Goal: Task Accomplishment & Management: Use online tool/utility

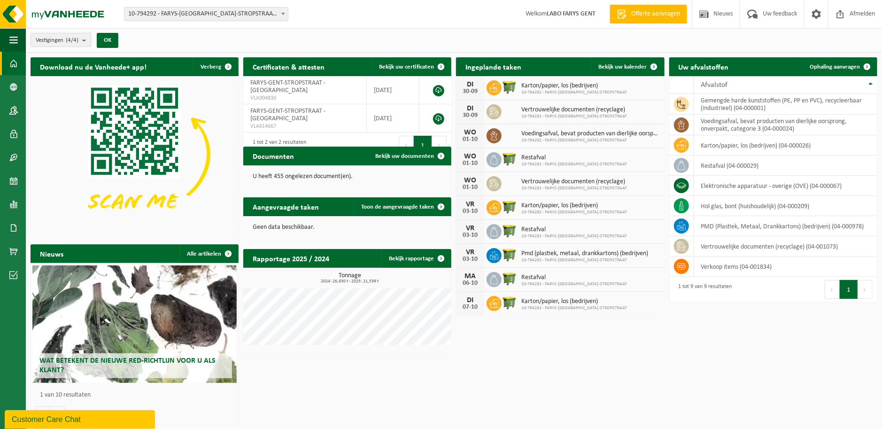
click at [84, 37] on b "submit" at bounding box center [86, 39] width 8 height 13
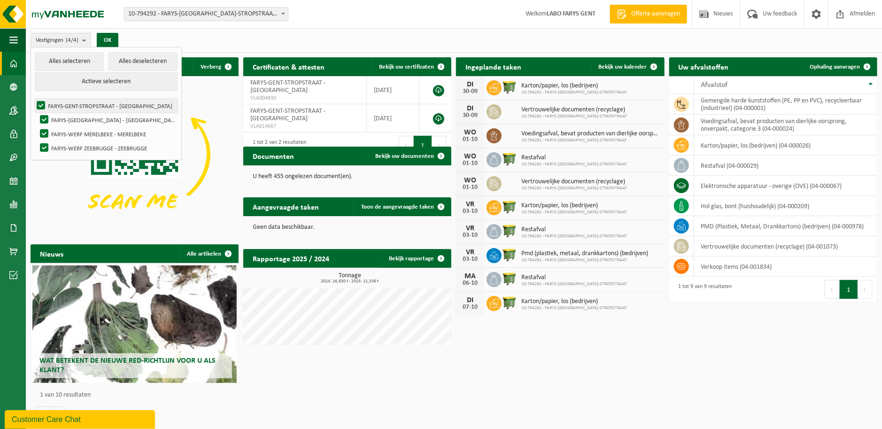
click at [81, 102] on label "FARYS-GENT-STROPSTRAAT - [GEOGRAPHIC_DATA]" at bounding box center [106, 106] width 143 height 14
click at [33, 99] on input "FARYS-GENT-STROPSTRAAT - [GEOGRAPHIC_DATA]" at bounding box center [33, 98] width 0 height 0
checkbox input "false"
click at [227, 36] on div "Vestigingen (3/4) Alles selecteren Alles deselecteren Actieve selecteren FARYS-…" at bounding box center [454, 40] width 856 height 24
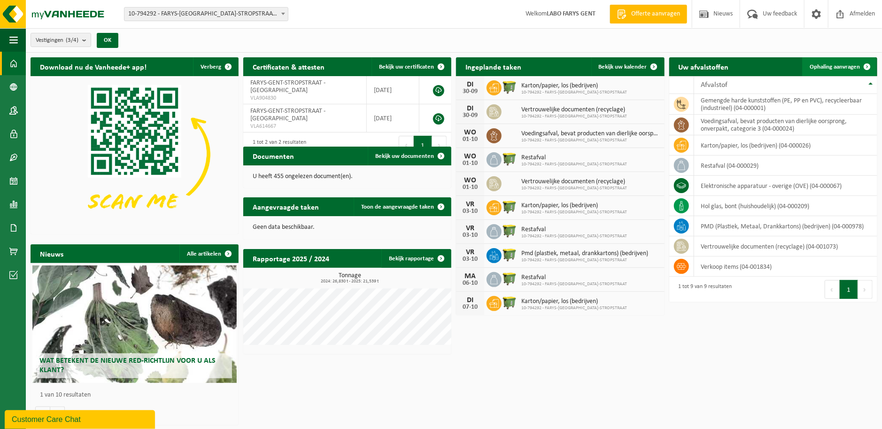
click at [865, 64] on span at bounding box center [866, 66] width 19 height 19
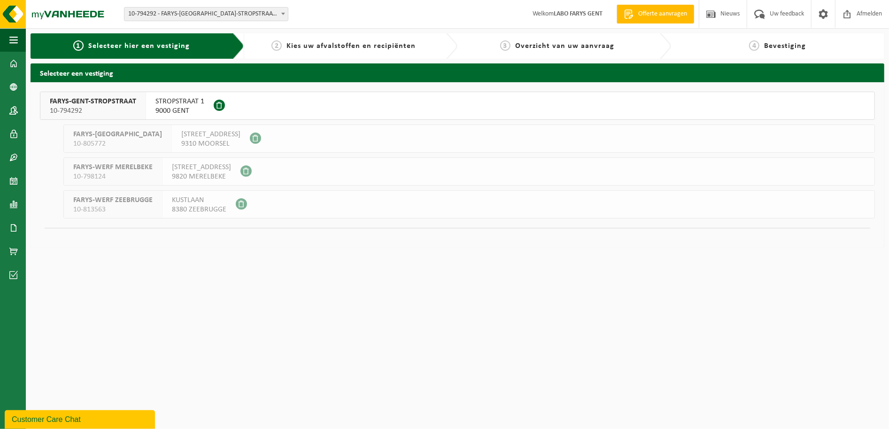
click at [103, 96] on div "FARYS-GENT-STROPSTRAAT 10-794292" at bounding box center [93, 105] width 106 height 27
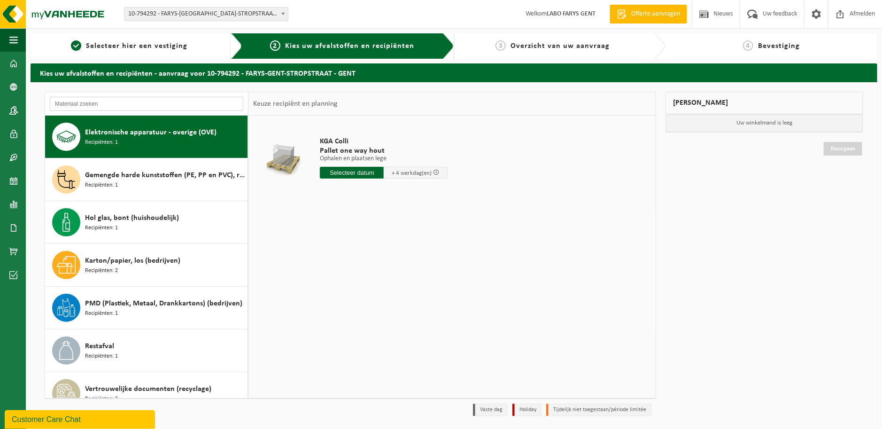
click at [212, 102] on input "text" at bounding box center [146, 104] width 193 height 14
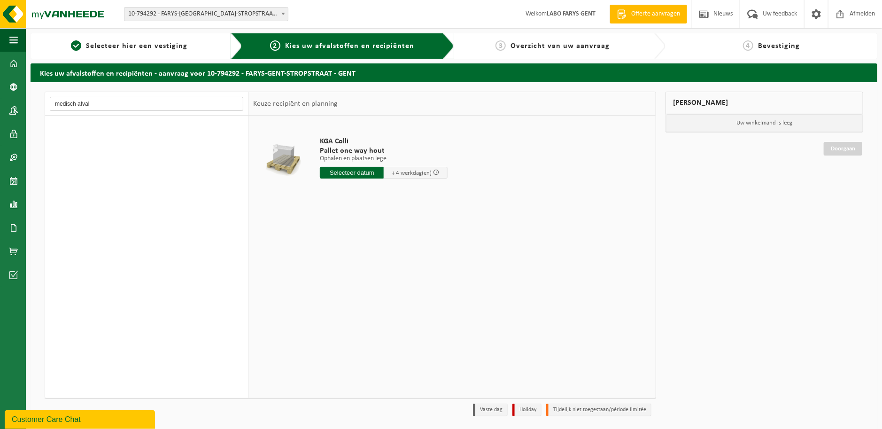
type input "medisch afval"
click at [13, 37] on span "button" at bounding box center [13, 39] width 8 height 23
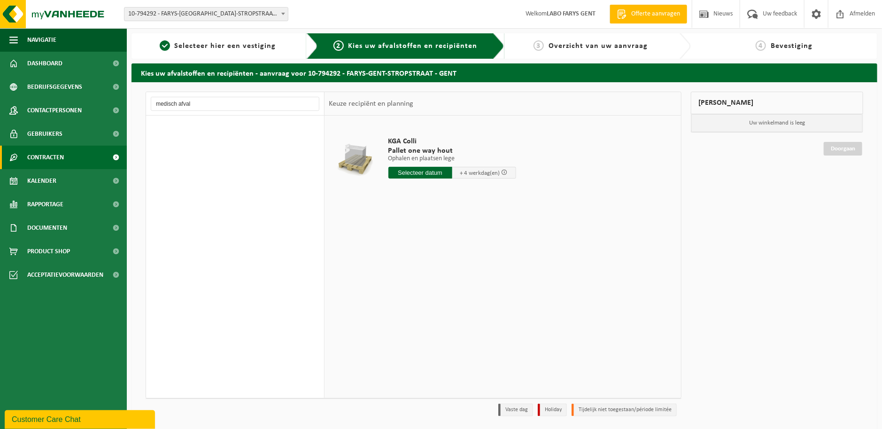
click at [52, 152] on span "Contracten" at bounding box center [45, 157] width 37 height 23
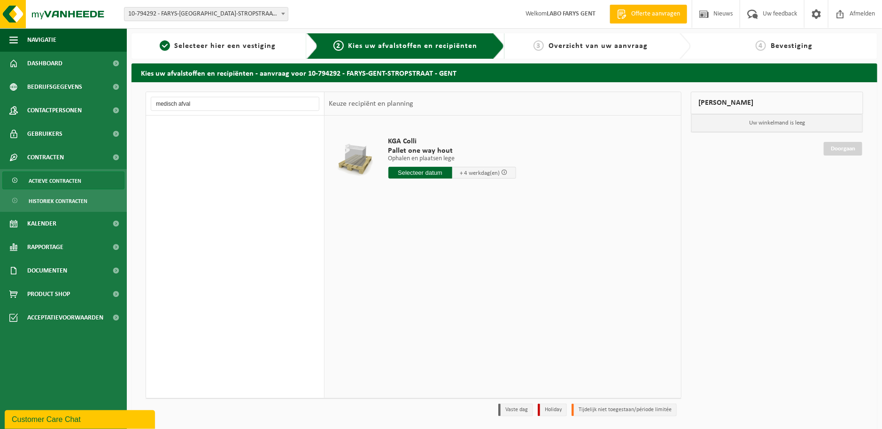
click at [57, 178] on span "Actieve contracten" at bounding box center [55, 181] width 53 height 18
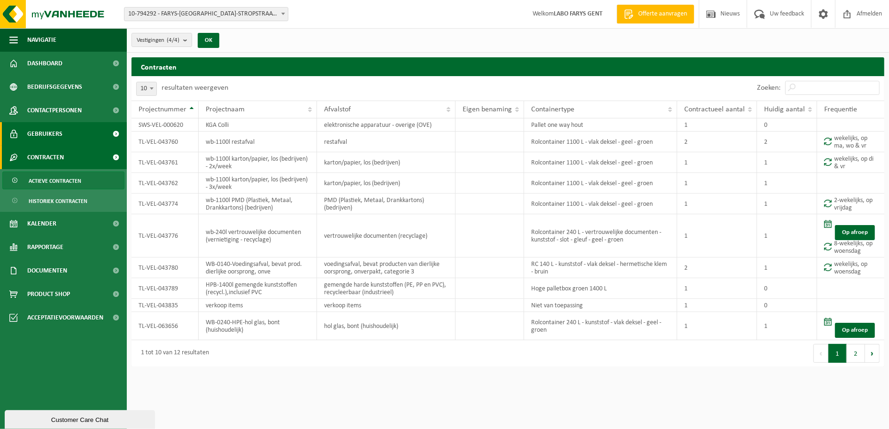
click at [41, 132] on span "Gebruikers" at bounding box center [44, 133] width 35 height 23
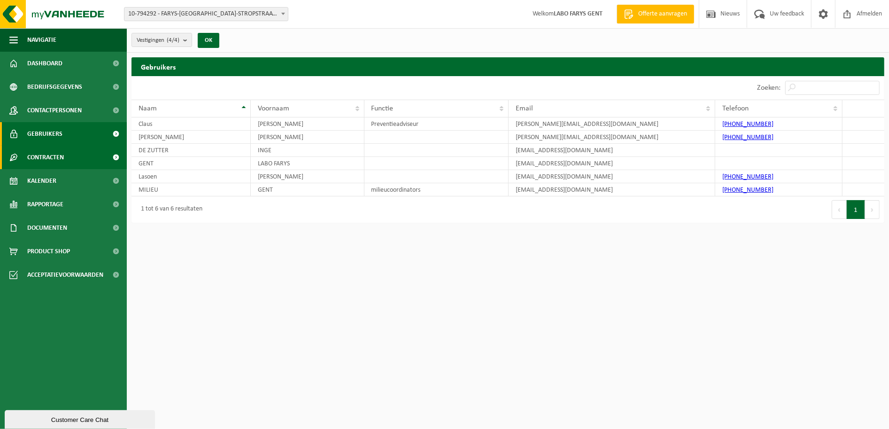
click at [50, 153] on span "Contracten" at bounding box center [45, 157] width 37 height 23
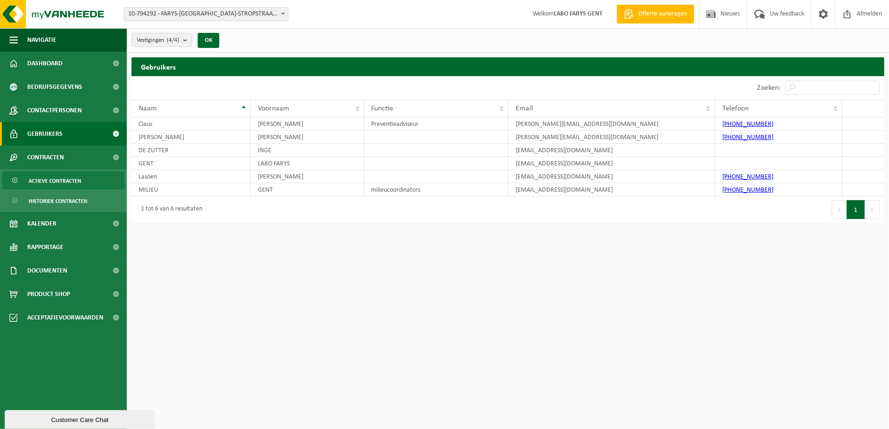
click at [48, 178] on span "Actieve contracten" at bounding box center [55, 181] width 53 height 18
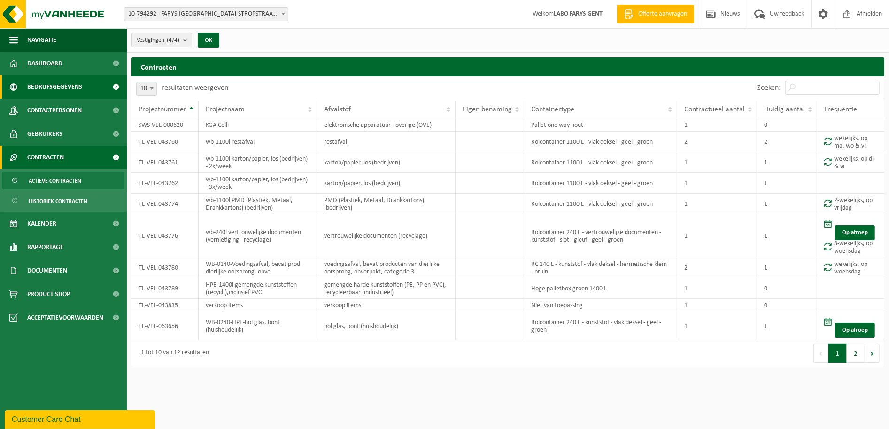
click at [45, 84] on span "Bedrijfsgegevens" at bounding box center [54, 86] width 55 height 23
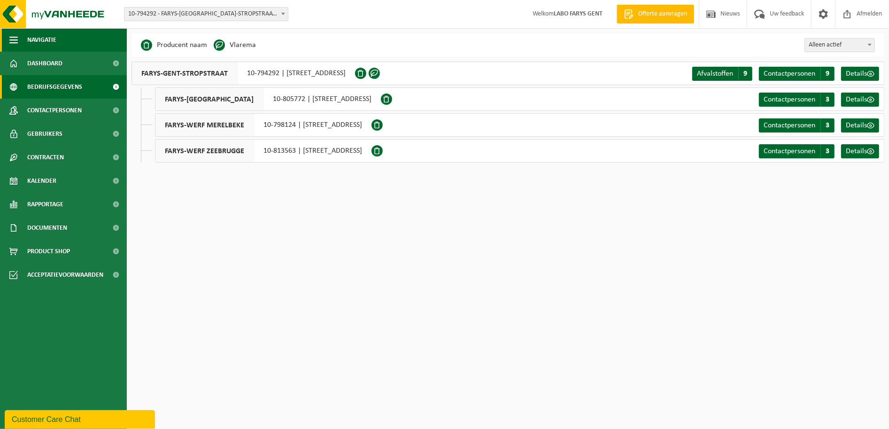
click at [43, 36] on span "Navigatie" at bounding box center [41, 39] width 29 height 23
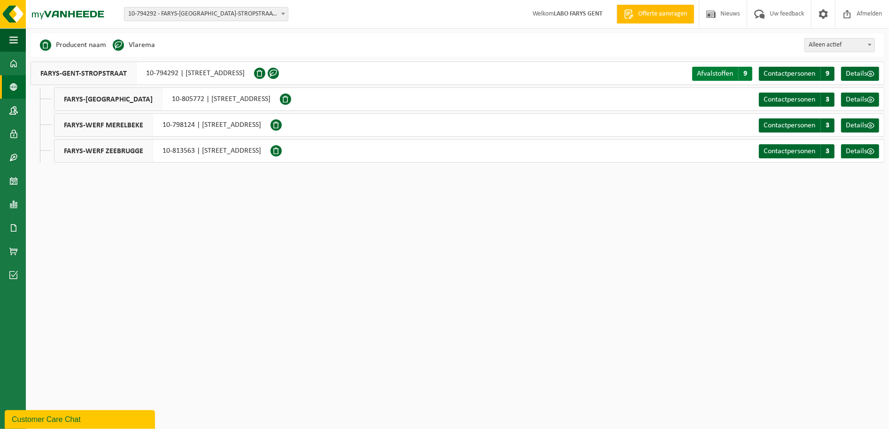
click at [707, 70] on span "Afvalstoffen" at bounding box center [715, 74] width 36 height 8
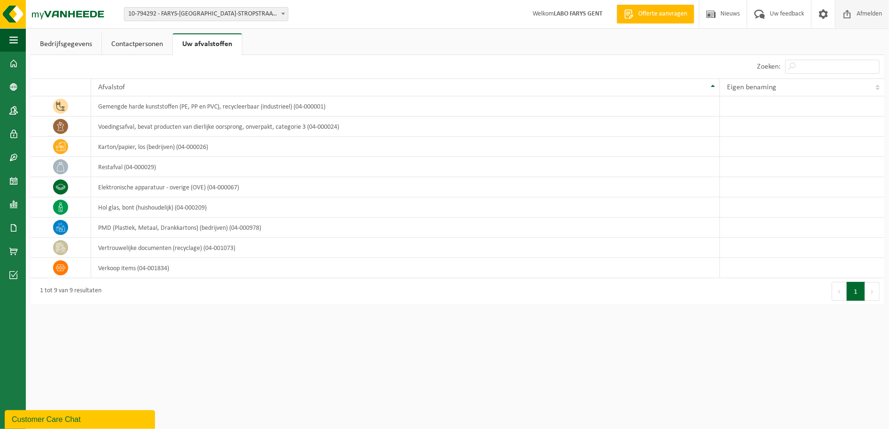
click at [872, 12] on span "Afmelden" at bounding box center [869, 14] width 30 height 28
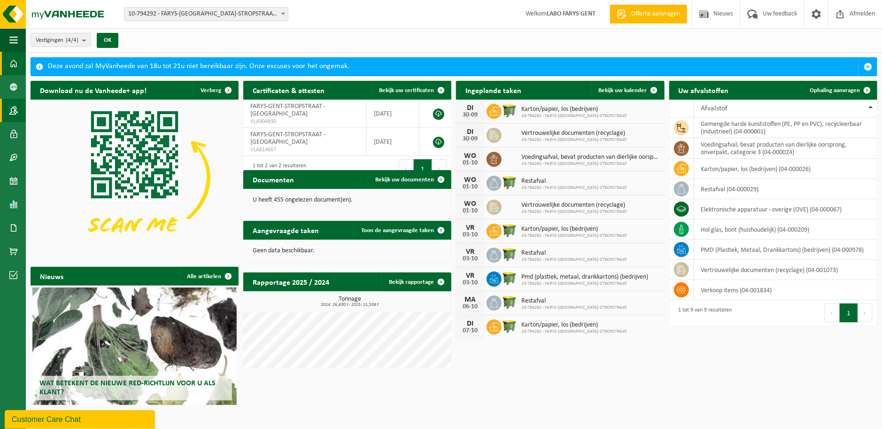
click at [13, 107] on span at bounding box center [13, 110] width 8 height 23
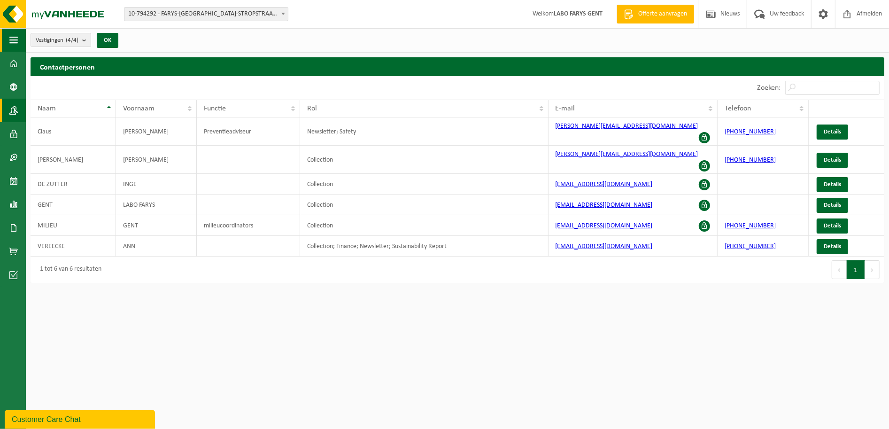
click at [10, 39] on span "button" at bounding box center [13, 39] width 8 height 23
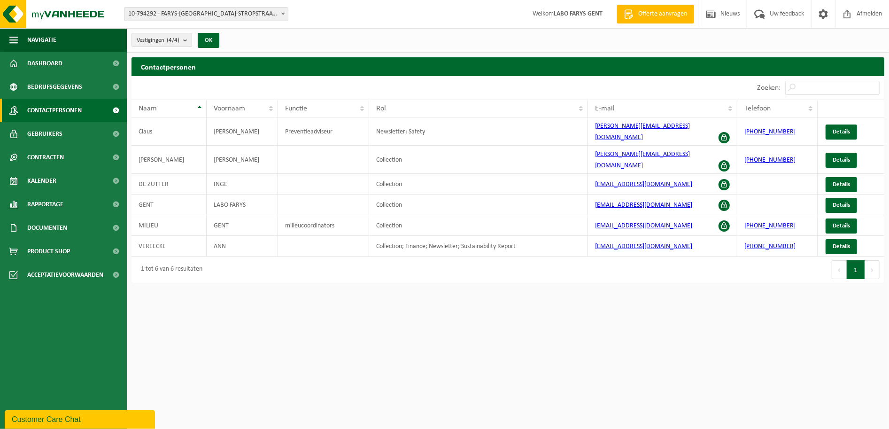
click at [720, 357] on html "Vestiging: 10-794292 - FARYS-GENT-STROPSTRAAT - GENT 10-805772 - FARYS-WERF HEI…" at bounding box center [444, 214] width 889 height 429
click at [34, 37] on span "Navigatie" at bounding box center [41, 39] width 29 height 23
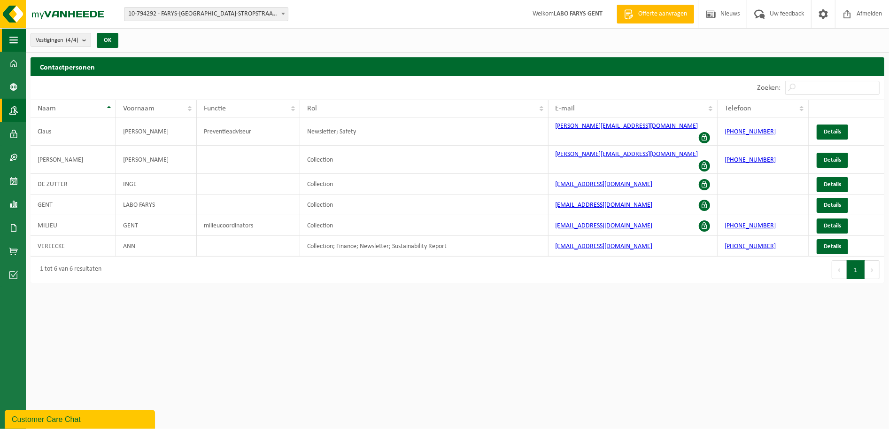
click at [13, 38] on span "button" at bounding box center [13, 39] width 8 height 23
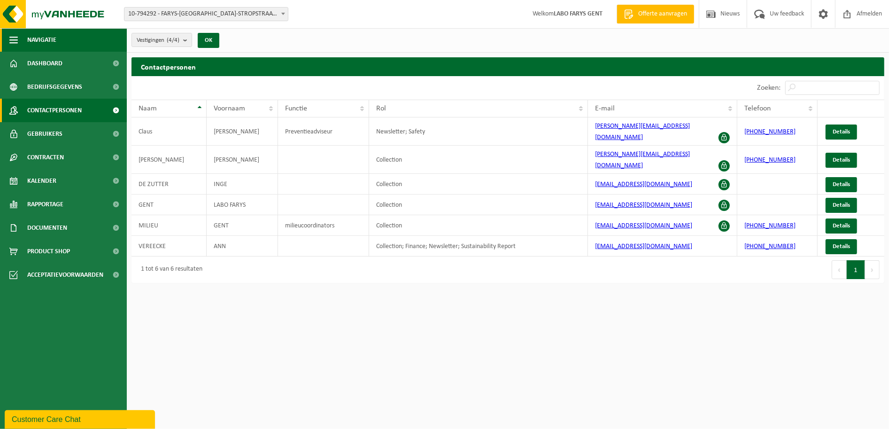
click at [12, 38] on span "button" at bounding box center [13, 39] width 8 height 23
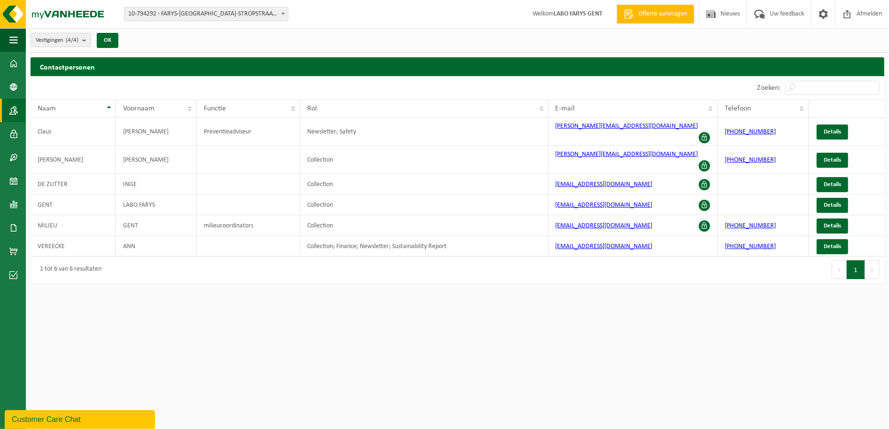
click at [315, 292] on html "Vestiging: 10-794292 - FARYS-GENT-STROPSTRAAT - GENT 10-805772 - FARYS-WERF HEI…" at bounding box center [444, 214] width 889 height 429
click at [13, 62] on span at bounding box center [13, 63] width 8 height 23
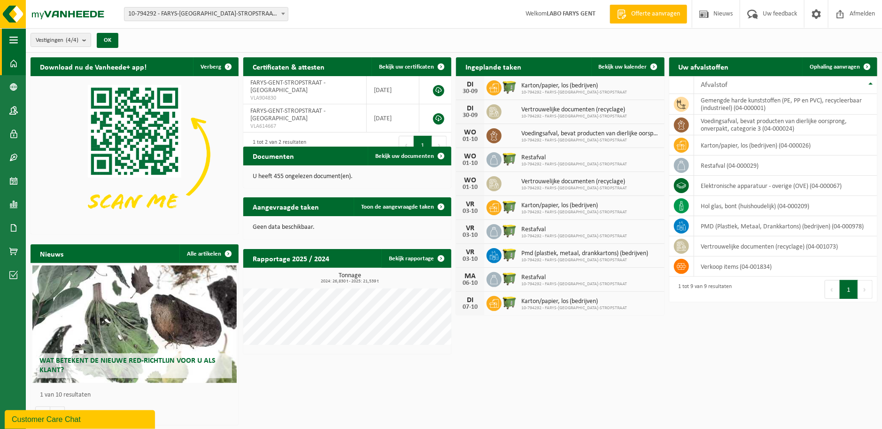
click at [14, 40] on span "button" at bounding box center [13, 39] width 8 height 23
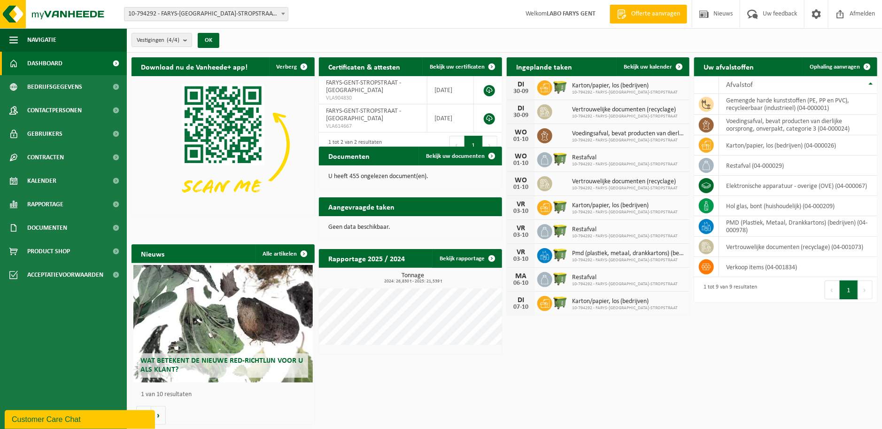
click at [316, 34] on div "Vestigingen (4/4) Alles selecteren Alles deselecteren Actieve selecteren FARYS-…" at bounding box center [504, 40] width 755 height 24
click at [44, 158] on span "Contracten" at bounding box center [45, 157] width 37 height 23
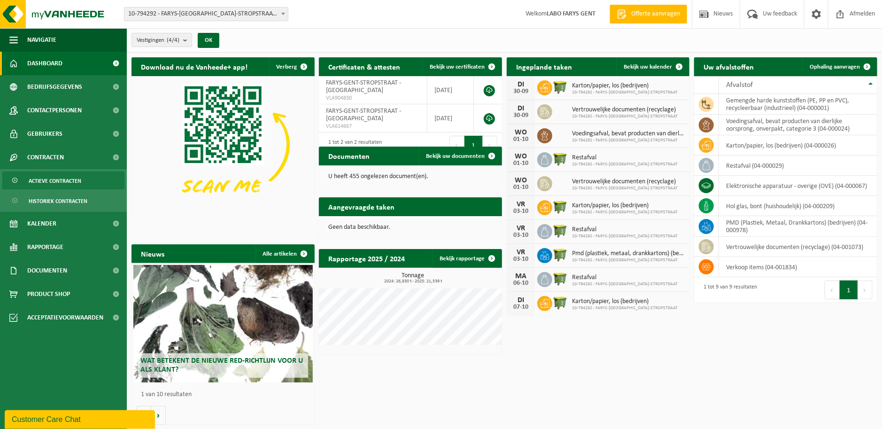
click at [46, 178] on span "Actieve contracten" at bounding box center [55, 181] width 53 height 18
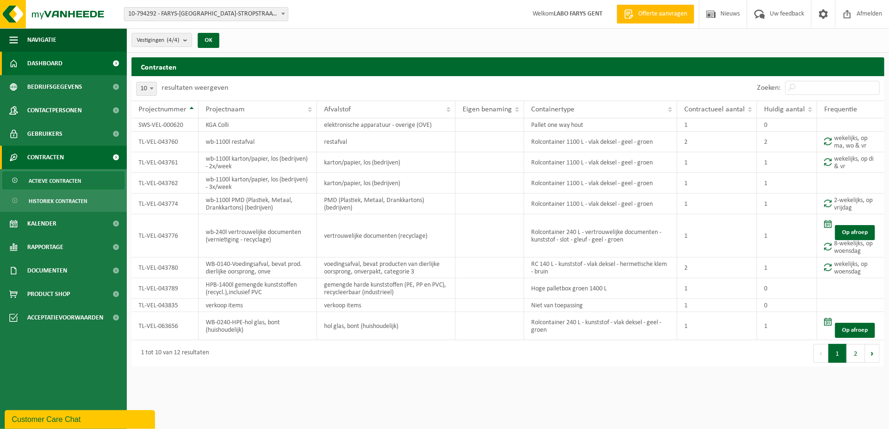
click at [54, 61] on span "Dashboard" at bounding box center [44, 63] width 35 height 23
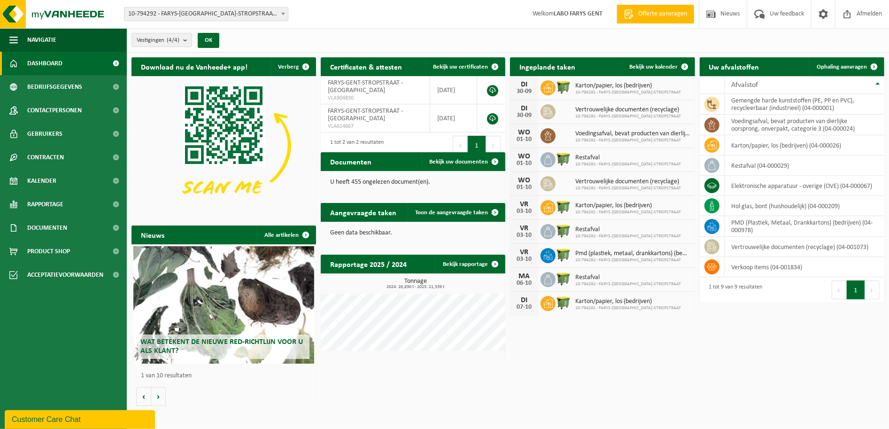
click at [427, 398] on div "Download nu de Vanheede+ app! Verberg Certificaten & attesten Bekijk uw certifi…" at bounding box center [507, 232] width 757 height 358
click at [159, 395] on button "Volgende" at bounding box center [158, 396] width 15 height 19
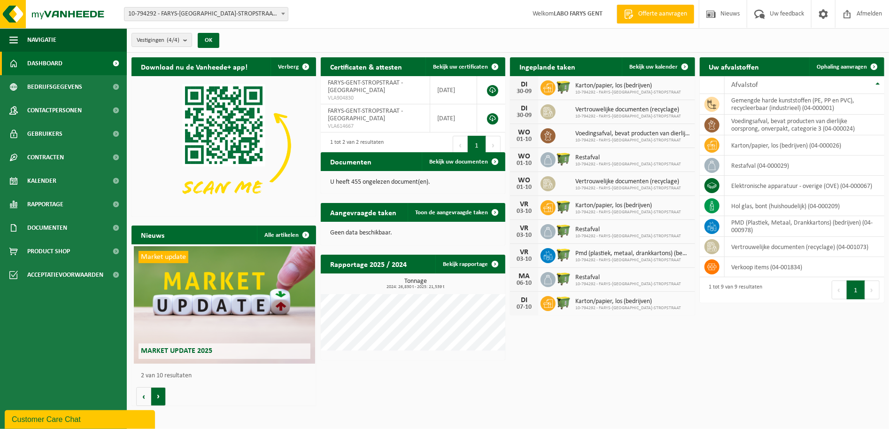
click at [159, 395] on button "Volgende" at bounding box center [158, 396] width 15 height 19
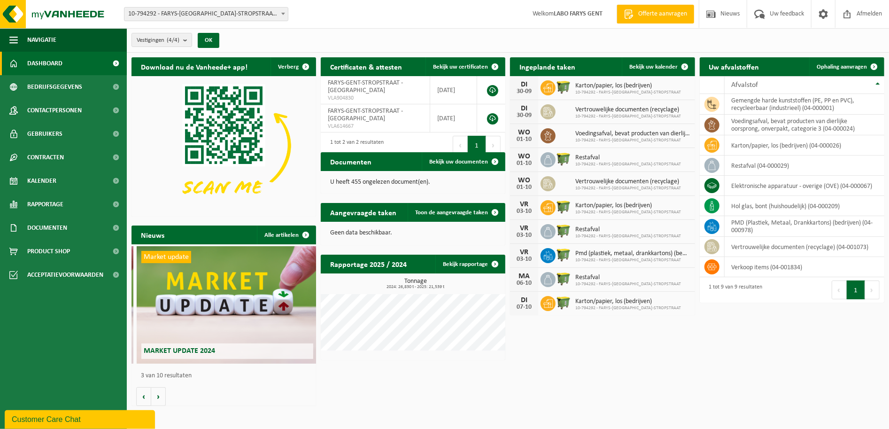
scroll to position [0, 369]
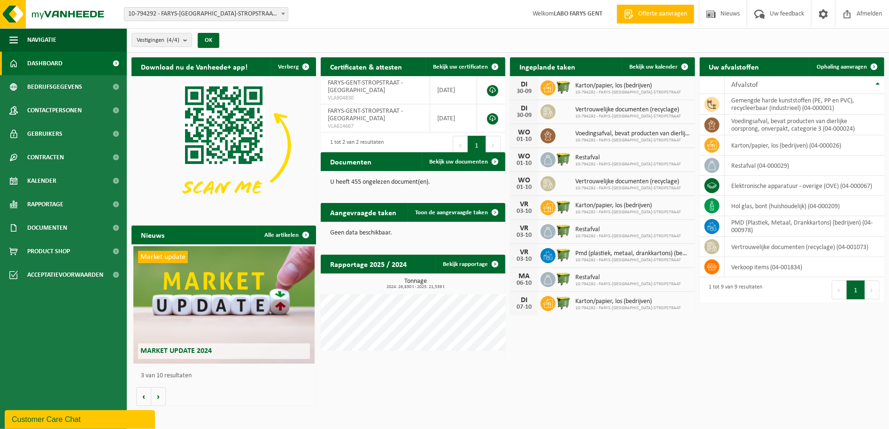
click at [36, 332] on ul "Navigatie Offerte aanvragen Nieuws Uw feedback Afmelden Dashboard Bedrijfsgegev…" at bounding box center [63, 228] width 127 height 400
click at [43, 60] on span "Dashboard" at bounding box center [44, 63] width 35 height 23
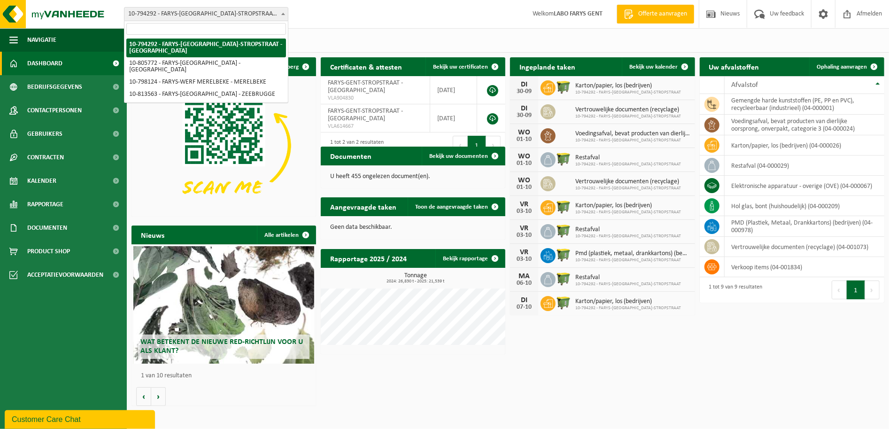
click at [279, 7] on span "10-794292 - FARYS-[GEOGRAPHIC_DATA]-STROPSTRAAT - [GEOGRAPHIC_DATA]" at bounding box center [206, 14] width 164 height 14
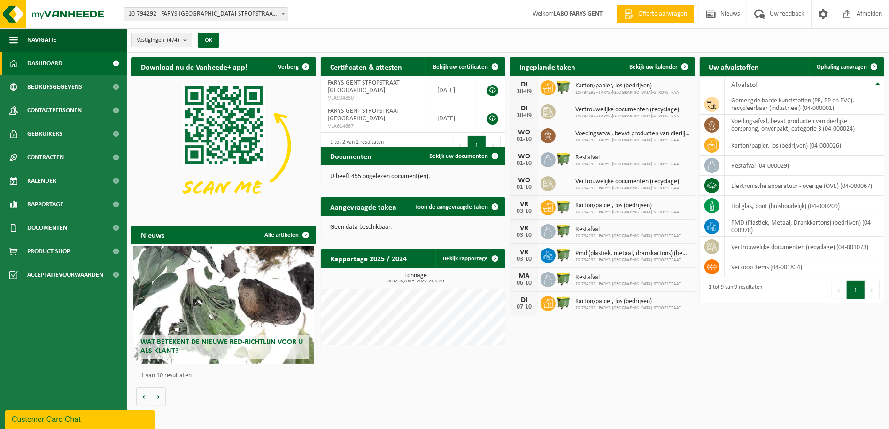
click at [220, 8] on span "10-794292 - FARYS-[GEOGRAPHIC_DATA]-STROPSTRAAT - [GEOGRAPHIC_DATA]" at bounding box center [205, 14] width 163 height 13
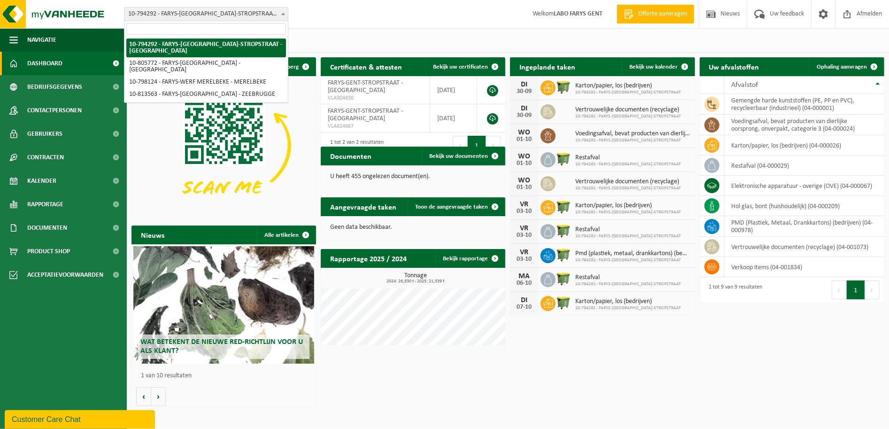
click at [219, 8] on span "10-794292 - FARYS-[GEOGRAPHIC_DATA]-STROPSTRAAT - [GEOGRAPHIC_DATA]" at bounding box center [205, 14] width 163 height 13
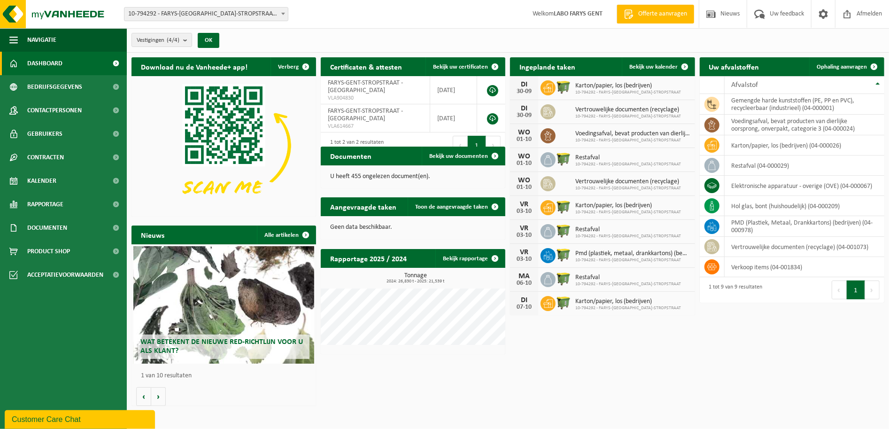
click at [370, 29] on div "Vestigingen (4/4) Alles selecteren Alles deselecteren Actieve selecteren FARYS-…" at bounding box center [508, 40] width 762 height 24
click at [813, 38] on div "Vestigingen (4/4) Alles selecteren Alles deselecteren Actieve selecteren FARYS-…" at bounding box center [508, 40] width 762 height 24
click at [44, 38] on span "Navigatie" at bounding box center [41, 39] width 29 height 23
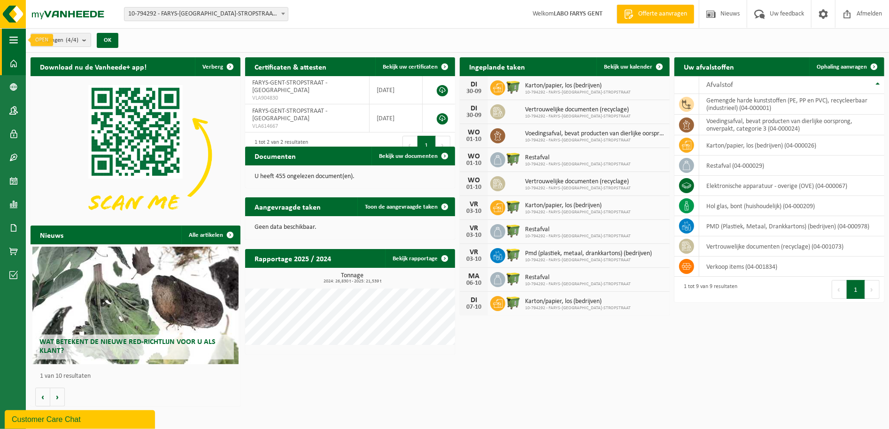
click at [13, 38] on span "button" at bounding box center [13, 39] width 8 height 23
